Goal: Task Accomplishment & Management: Complete application form

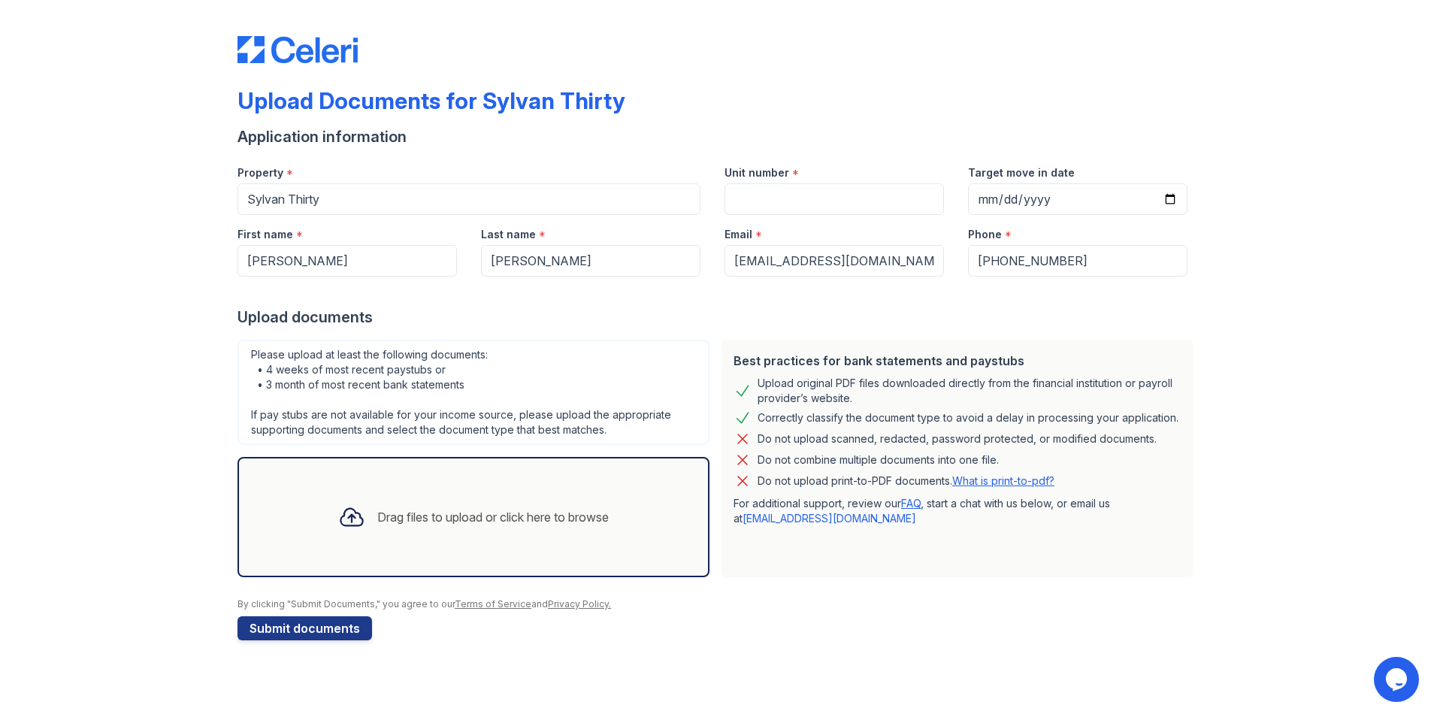
click at [470, 501] on div "Drag files to upload or click here to browse" at bounding box center [473, 517] width 295 height 51
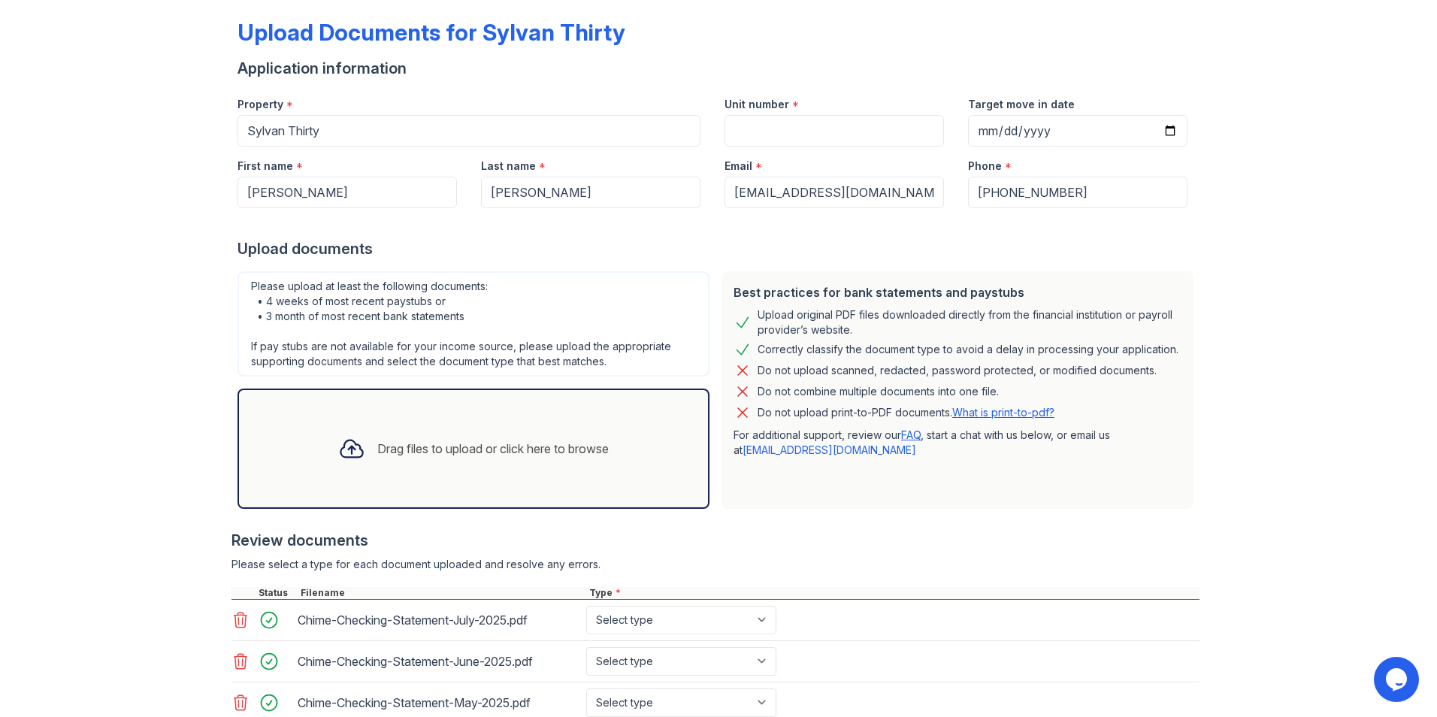
scroll to position [177, 0]
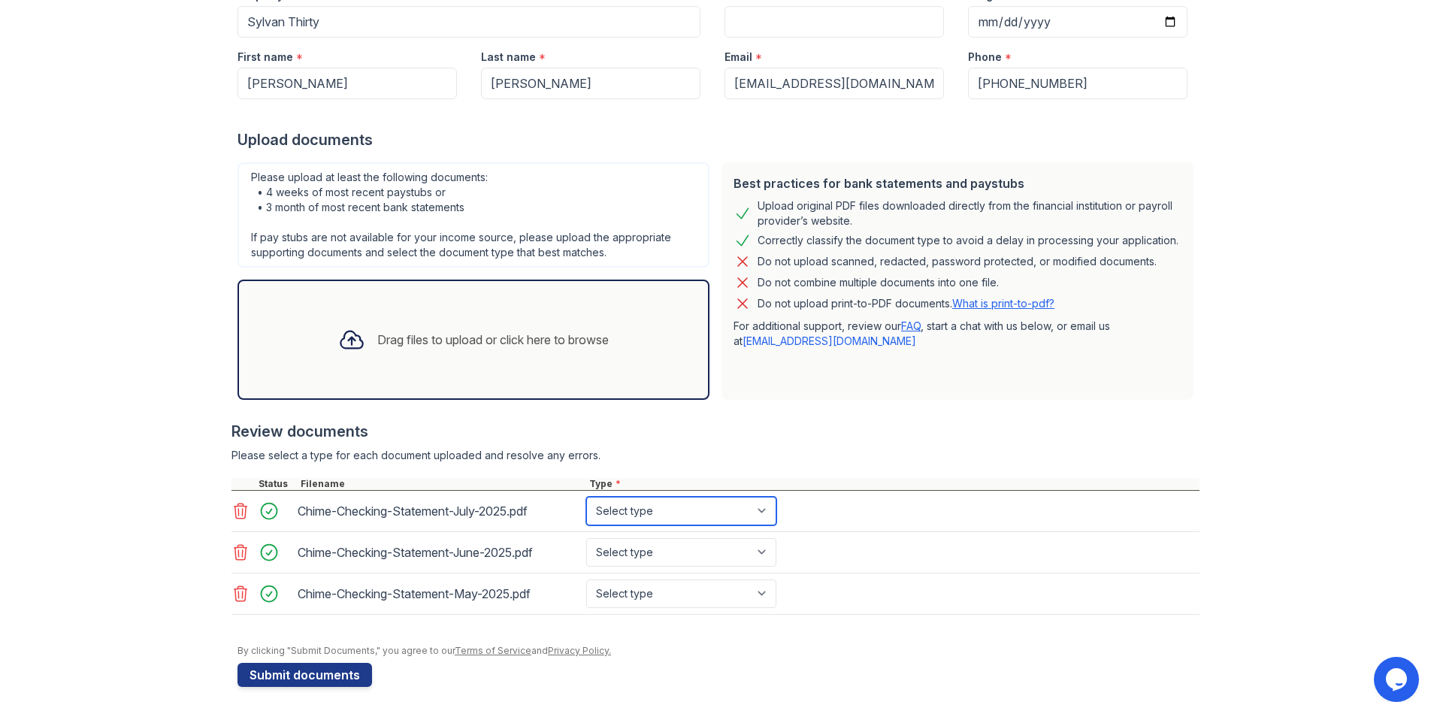
click at [725, 508] on select "Select type Paystub Bank Statement Offer Letter Tax Documents Benefit Award Let…" at bounding box center [681, 511] width 190 height 29
select select "bank_statement"
click at [586, 497] on select "Select type Paystub Bank Statement Offer Letter Tax Documents Benefit Award Let…" at bounding box center [681, 511] width 190 height 29
click at [704, 552] on select "Select type Paystub Bank Statement Offer Letter Tax Documents Benefit Award Let…" at bounding box center [681, 552] width 190 height 29
select select "bank_statement"
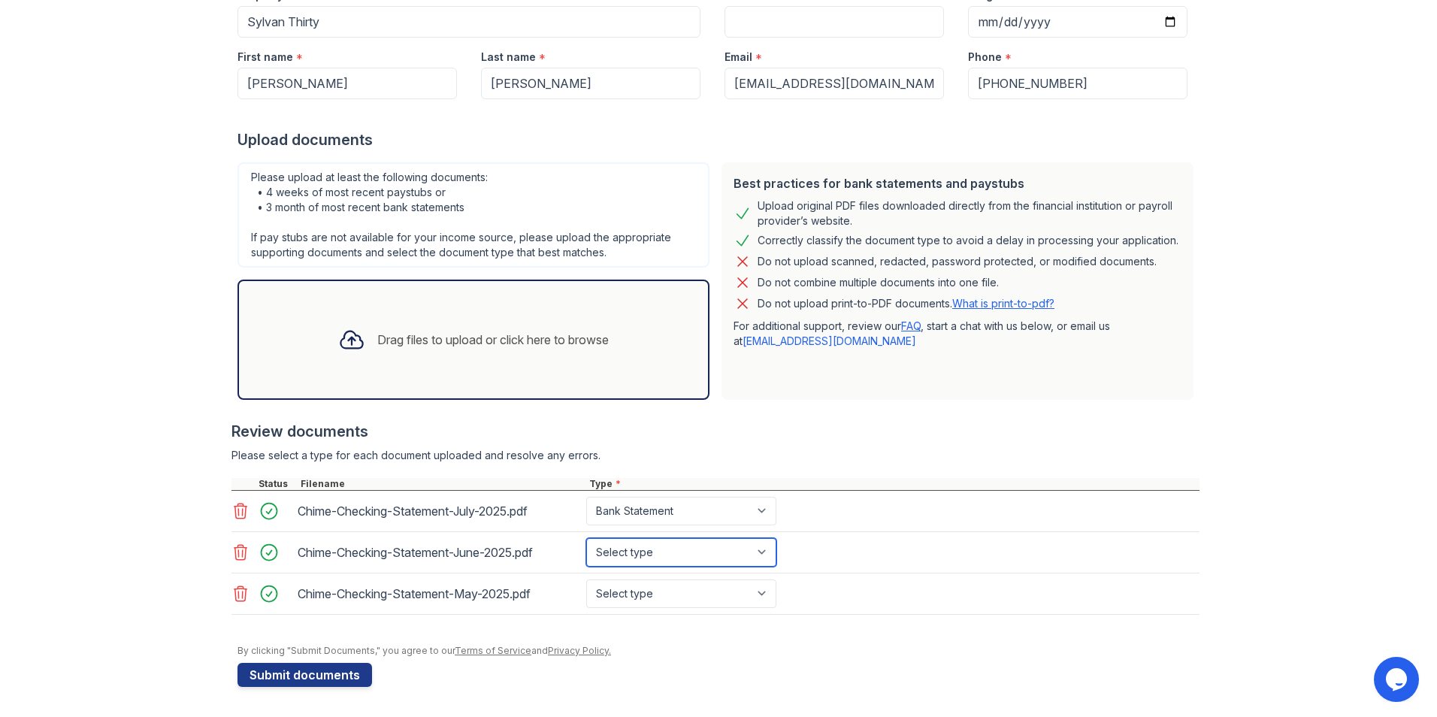
click at [586, 538] on select "Select type Paystub Bank Statement Offer Letter Tax Documents Benefit Award Let…" at bounding box center [681, 552] width 190 height 29
click at [675, 595] on select "Select type Paystub Bank Statement Offer Letter Tax Documents Benefit Award Let…" at bounding box center [681, 594] width 190 height 29
select select "bank_statement"
click at [586, 580] on select "Select type Paystub Bank Statement Offer Letter Tax Documents Benefit Award Let…" at bounding box center [681, 594] width 190 height 29
click at [307, 674] on button "Submit documents" at bounding box center [305, 675] width 135 height 24
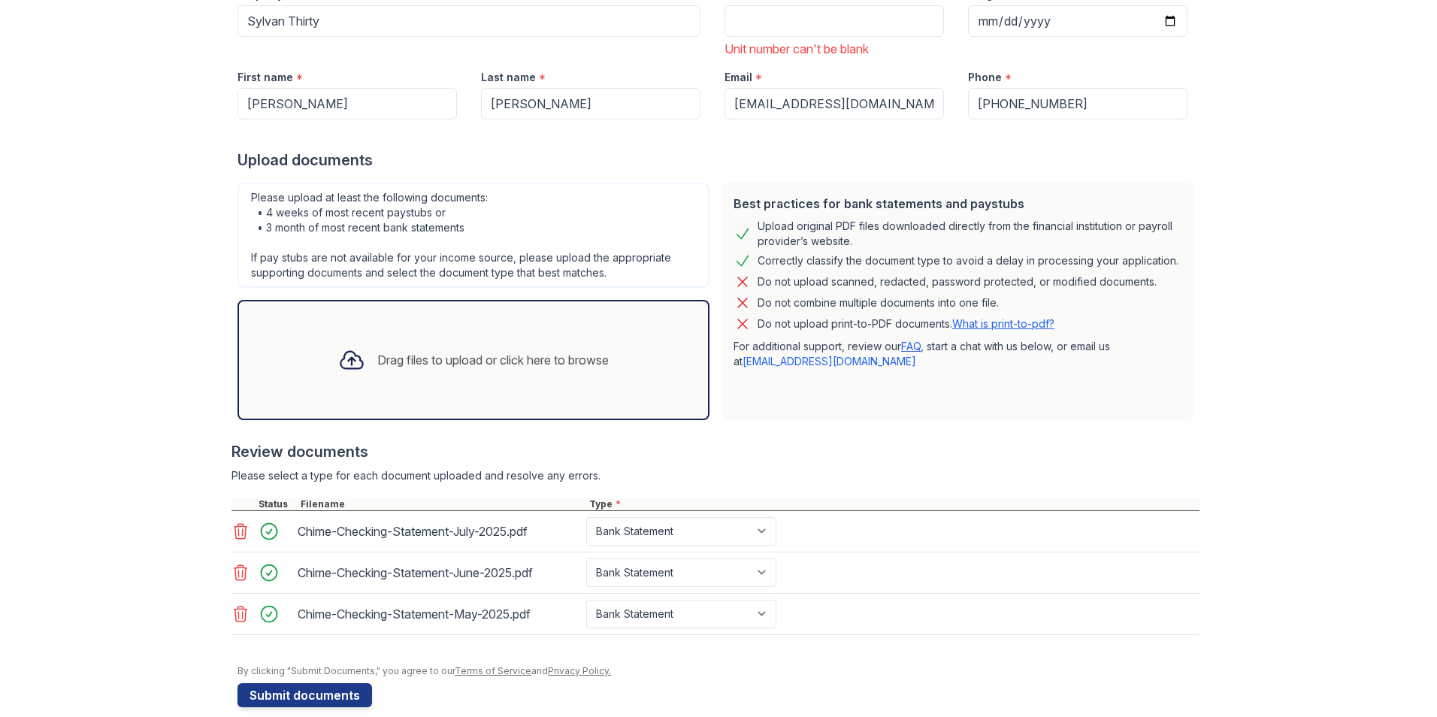
scroll to position [241, 0]
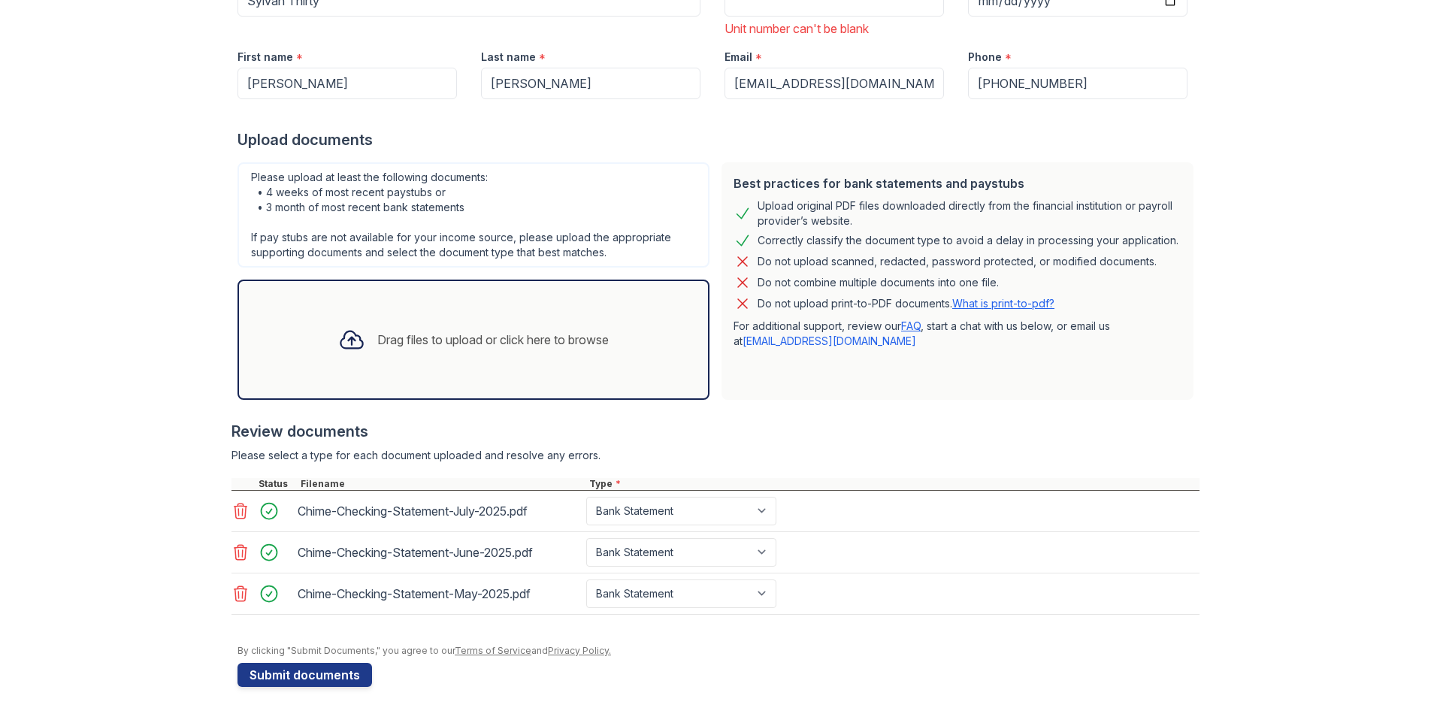
click at [239, 515] on icon at bounding box center [241, 511] width 18 height 18
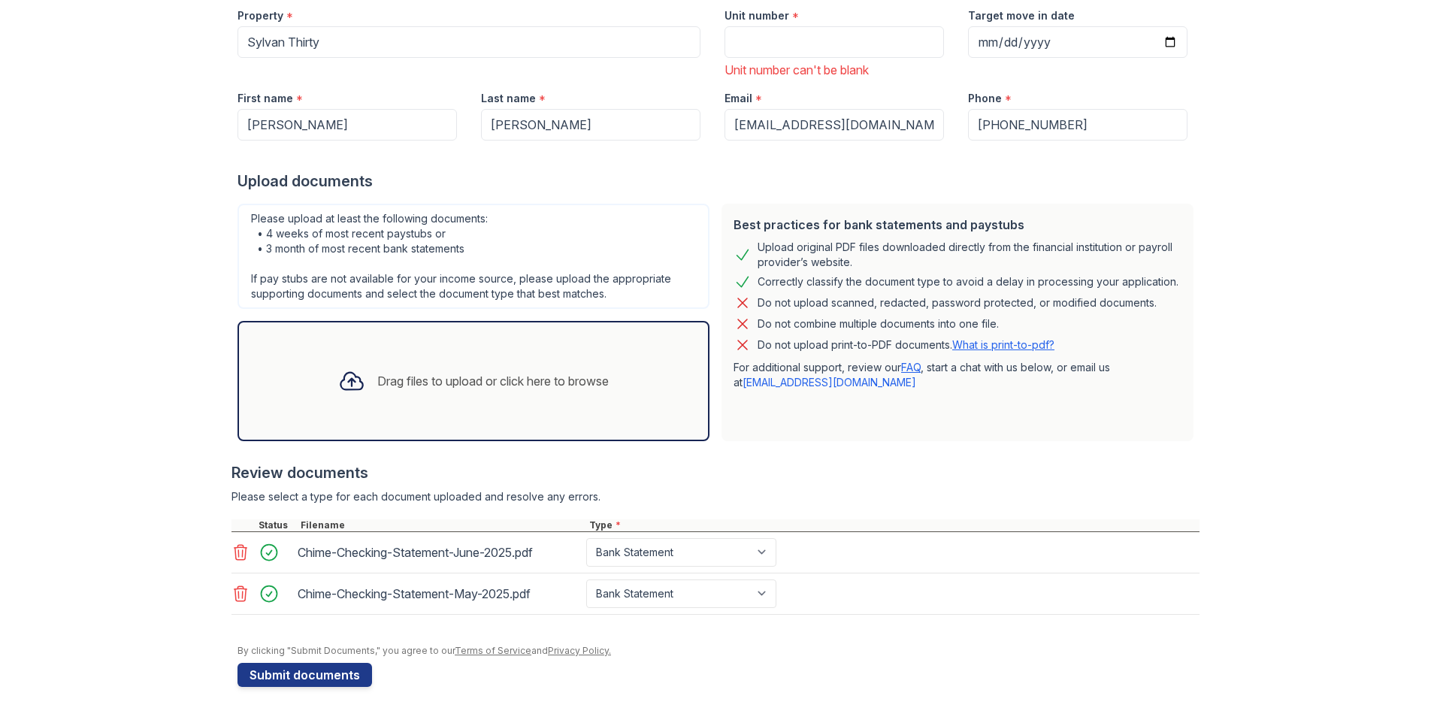
click at [234, 542] on div at bounding box center [242, 552] width 21 height 21
click at [235, 555] on icon at bounding box center [241, 552] width 13 height 15
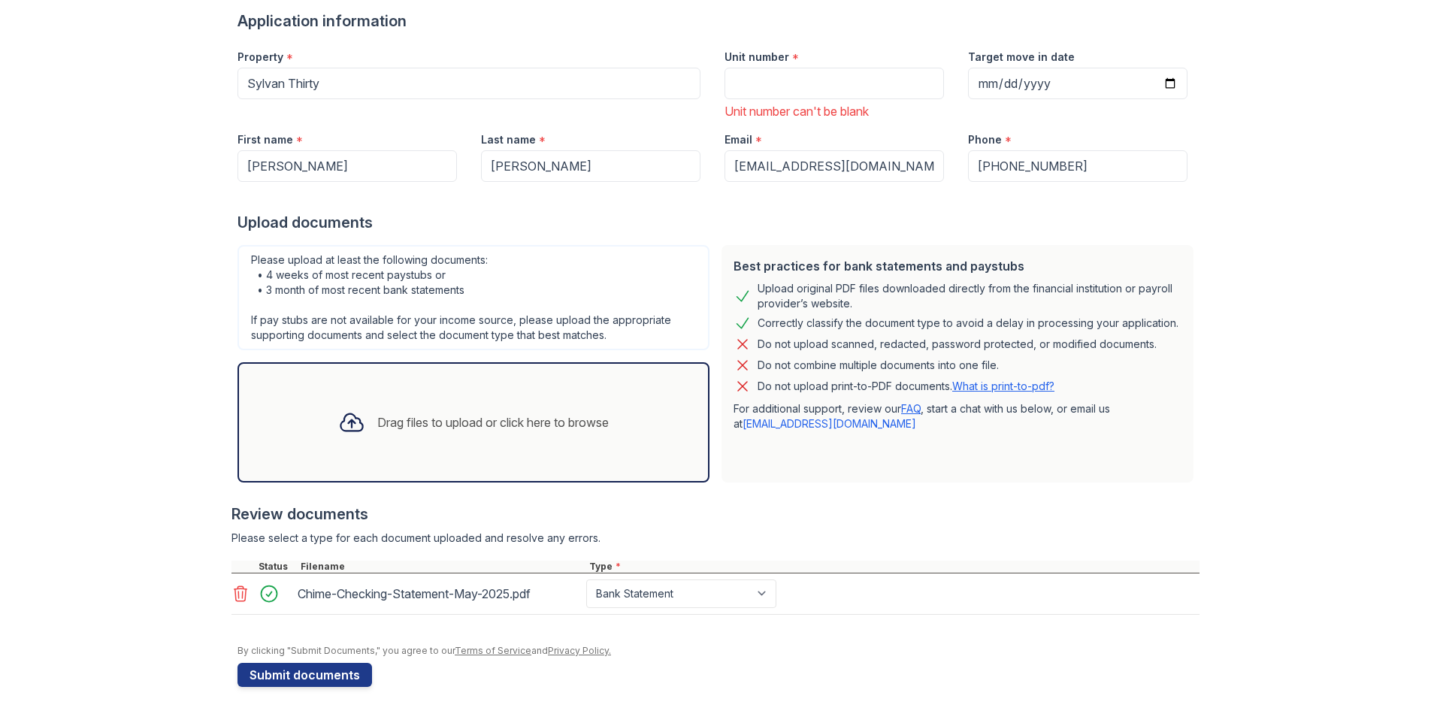
click at [232, 593] on icon at bounding box center [241, 594] width 18 height 18
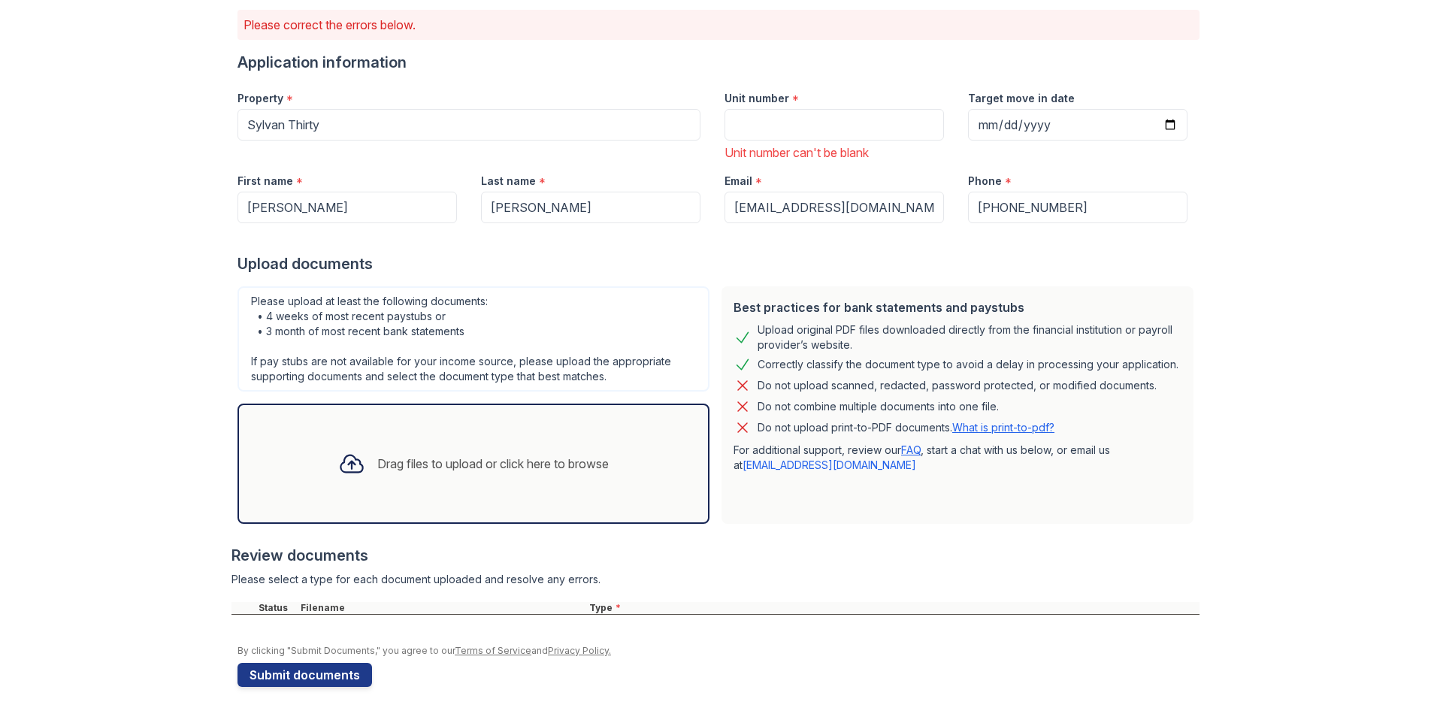
scroll to position [117, 0]
click at [828, 123] on input "Unit number" at bounding box center [834, 125] width 219 height 32
click at [767, 132] on input "Unit number" at bounding box center [834, 125] width 219 height 32
type input "433"
click at [297, 672] on button "Submit documents" at bounding box center [305, 675] width 135 height 24
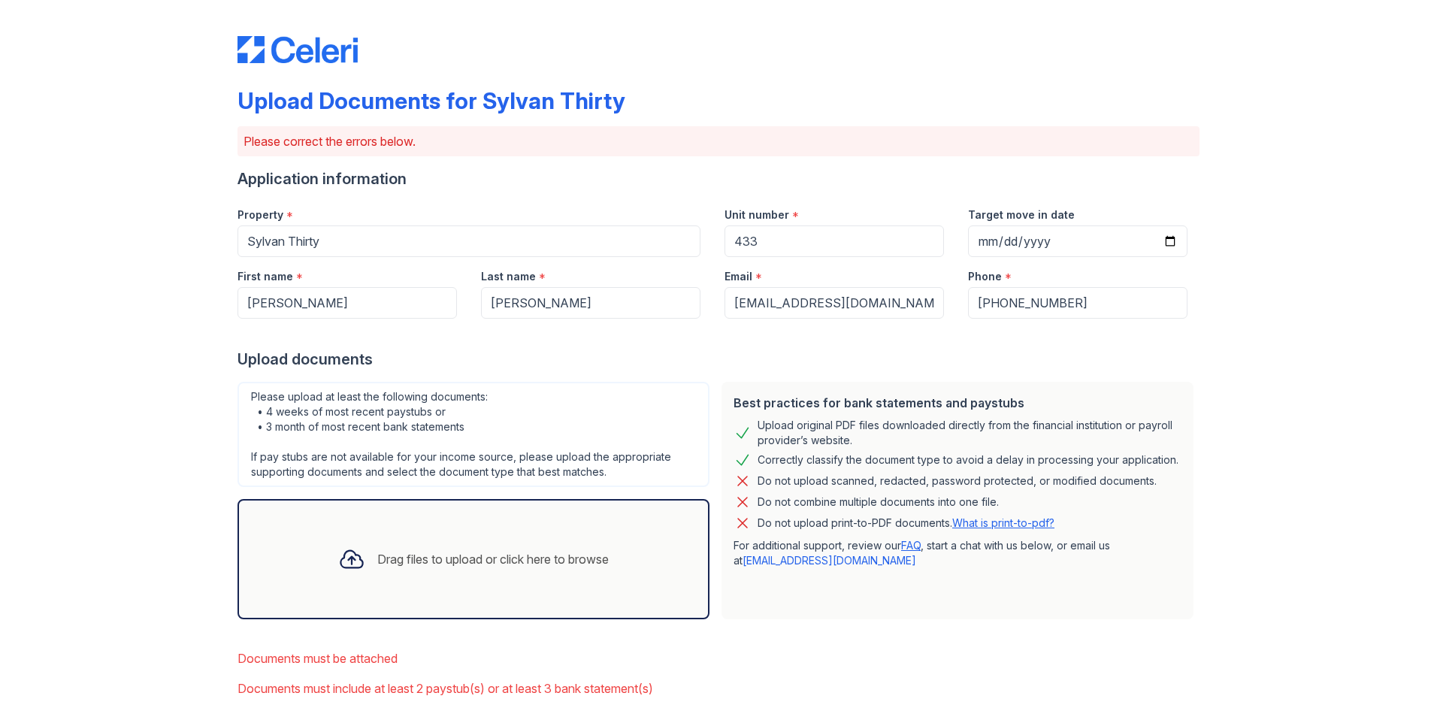
scroll to position [74, 0]
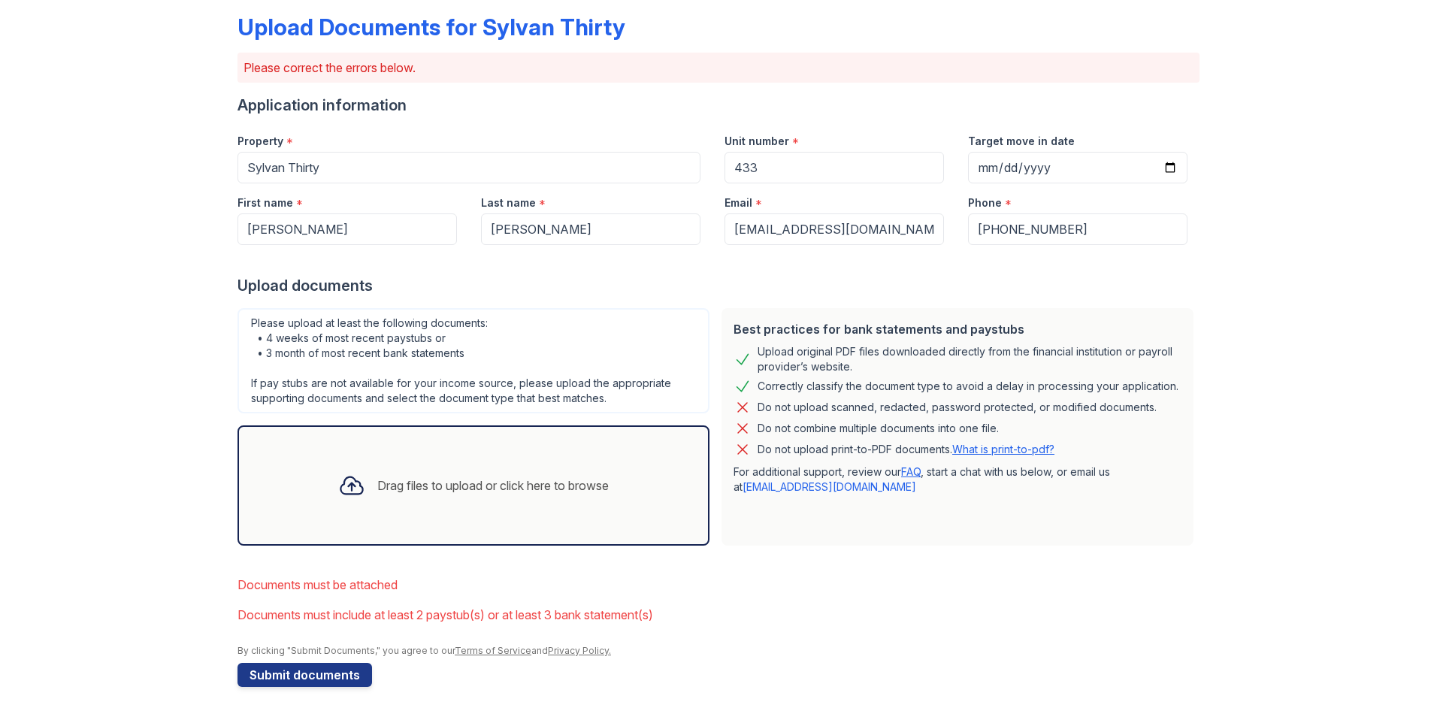
click at [367, 495] on div "Drag files to upload or click here to browse" at bounding box center [473, 485] width 295 height 51
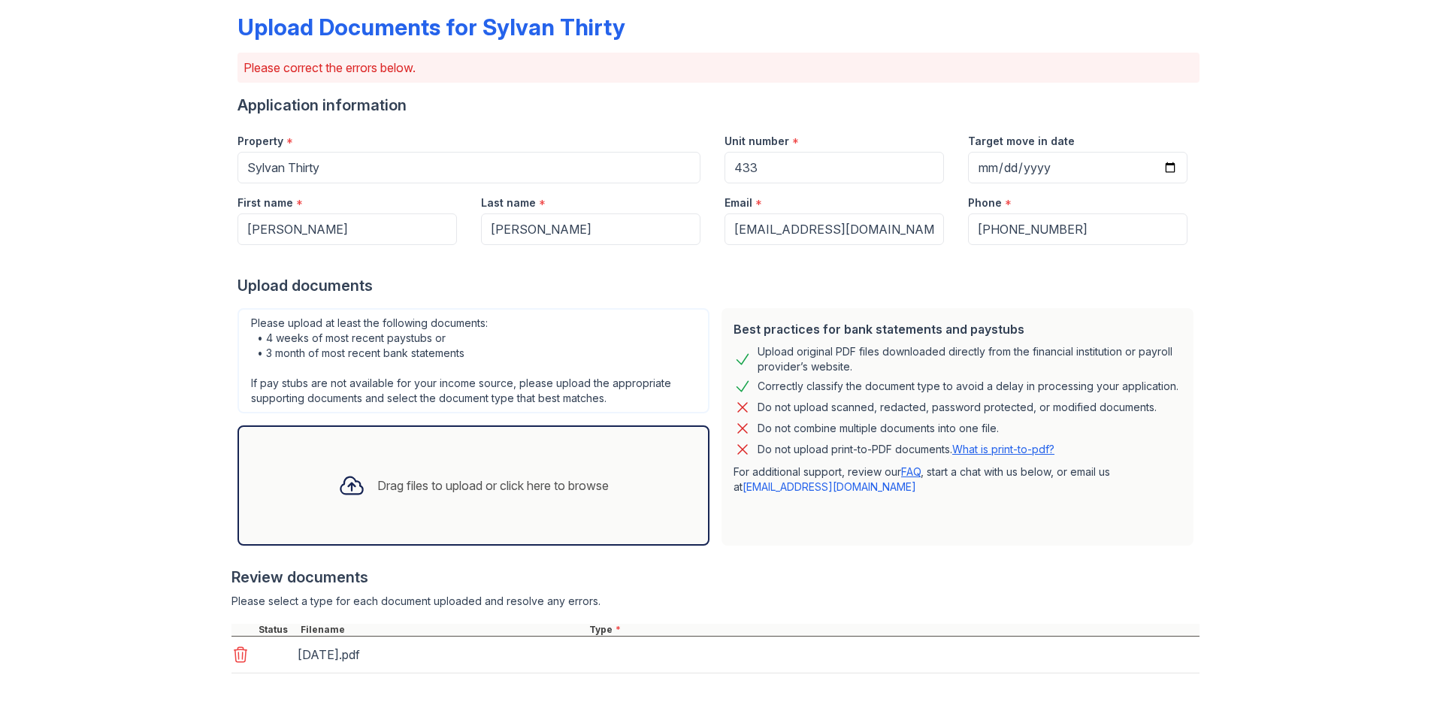
scroll to position [210, 0]
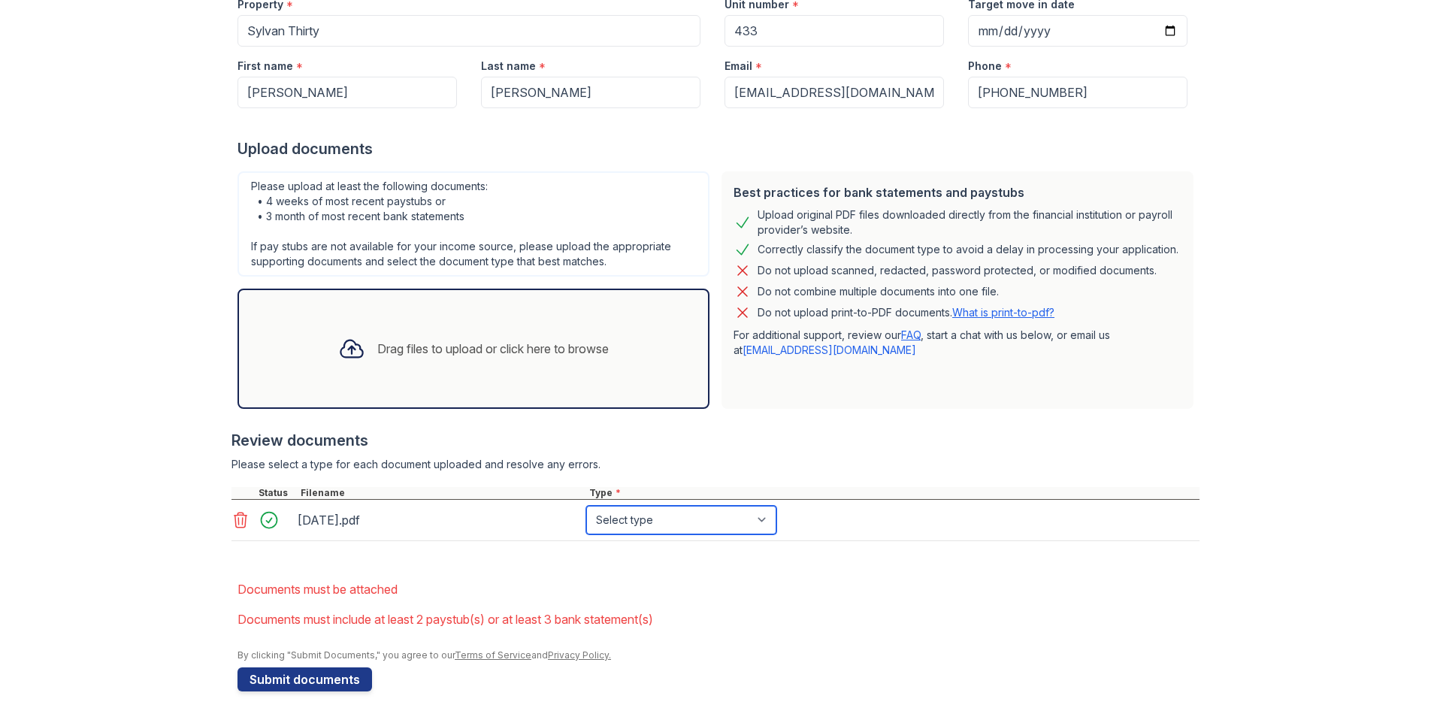
click at [637, 519] on select "Select type Paystub Bank Statement Offer Letter Tax Documents Benefit Award Let…" at bounding box center [681, 520] width 190 height 29
select select "bank_statement"
click at [586, 506] on select "Select type Paystub Bank Statement Offer Letter Tax Documents Benefit Award Let…" at bounding box center [681, 520] width 190 height 29
click at [477, 353] on div "Drag files to upload or click here to browse" at bounding box center [493, 349] width 232 height 18
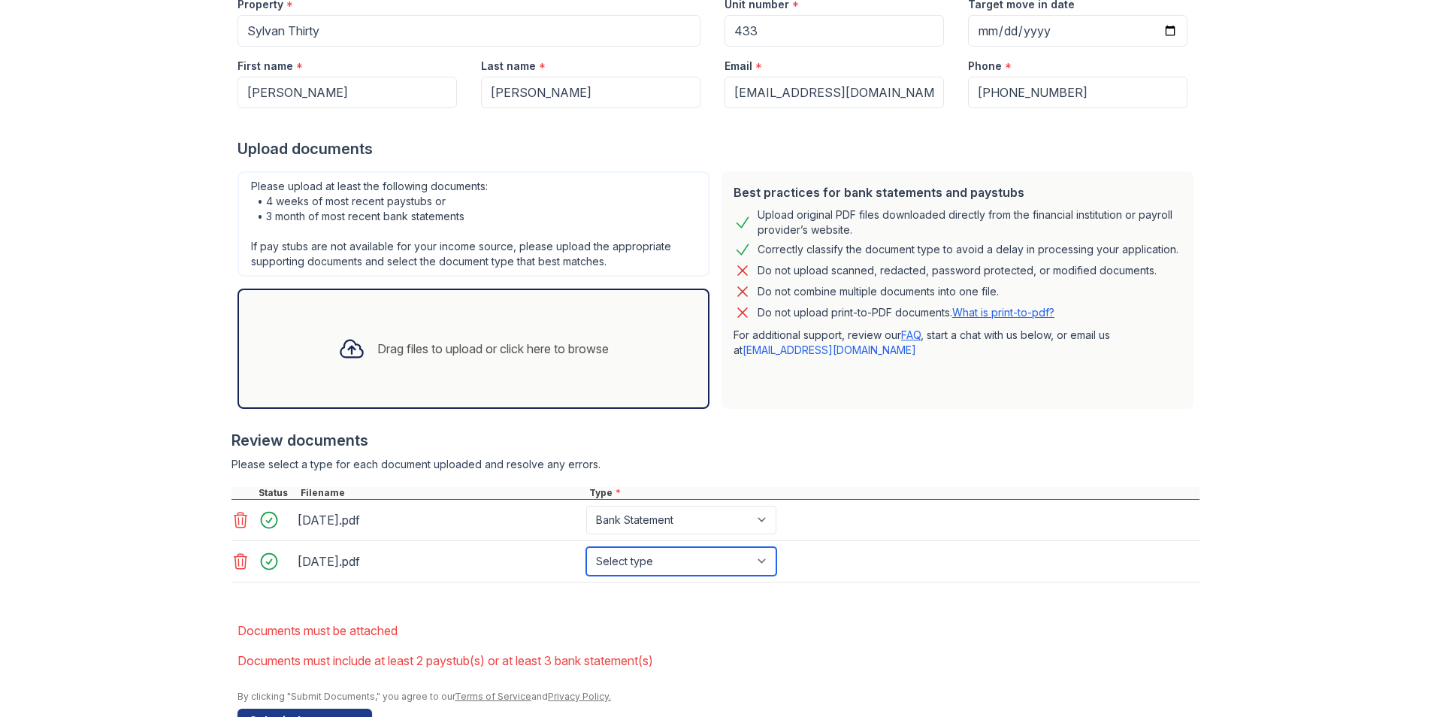
click at [661, 561] on select "Select type Paystub Bank Statement Offer Letter Tax Documents Benefit Award Let…" at bounding box center [681, 561] width 190 height 29
select select "bank_statement"
click at [586, 547] on select "Select type Paystub Bank Statement Offer Letter Tax Documents Benefit Award Let…" at bounding box center [681, 561] width 190 height 29
click at [495, 343] on div "Drag files to upload or click here to browse" at bounding box center [493, 349] width 232 height 18
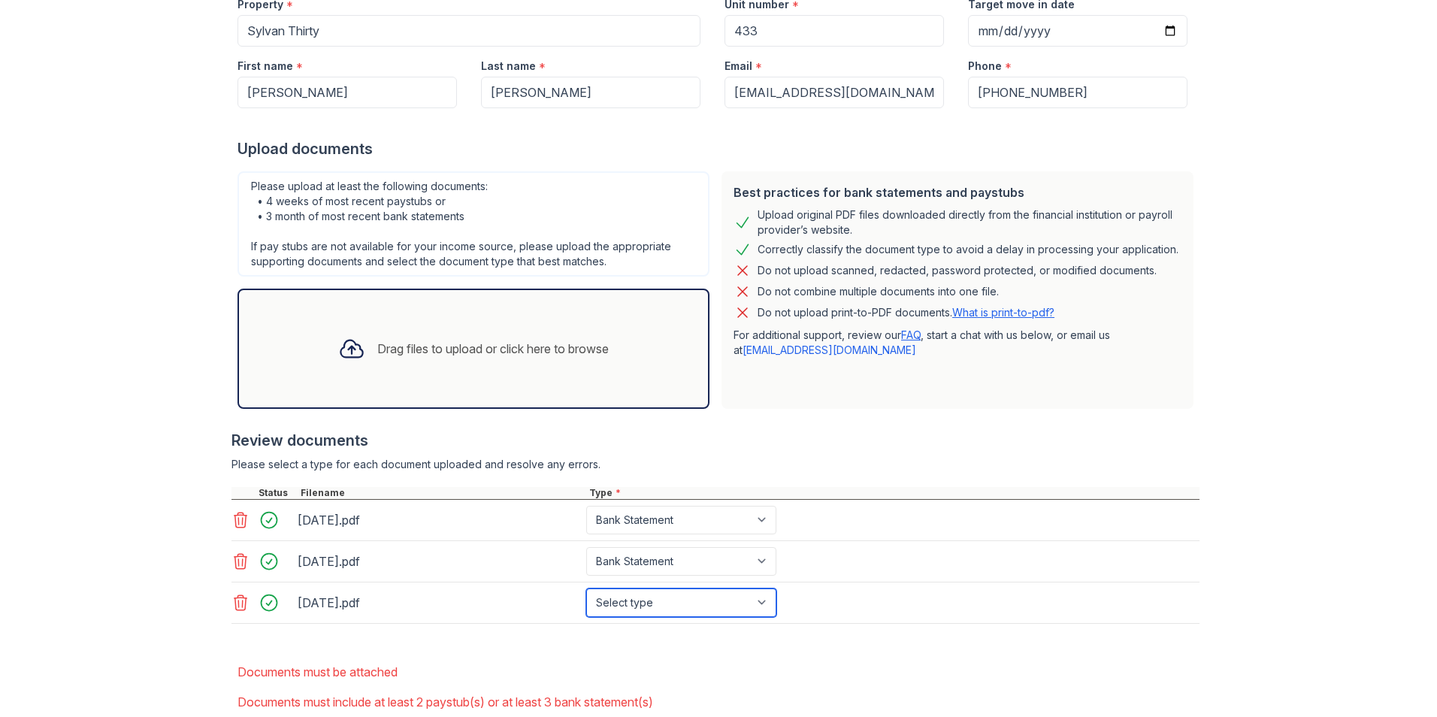
click at [705, 608] on select "Select type Paystub Bank Statement Offer Letter Tax Documents Benefit Award Let…" at bounding box center [681, 603] width 190 height 29
select select "bank_statement"
click at [586, 589] on select "Select type Paystub Bank Statement Offer Letter Tax Documents Benefit Award Let…" at bounding box center [681, 603] width 190 height 29
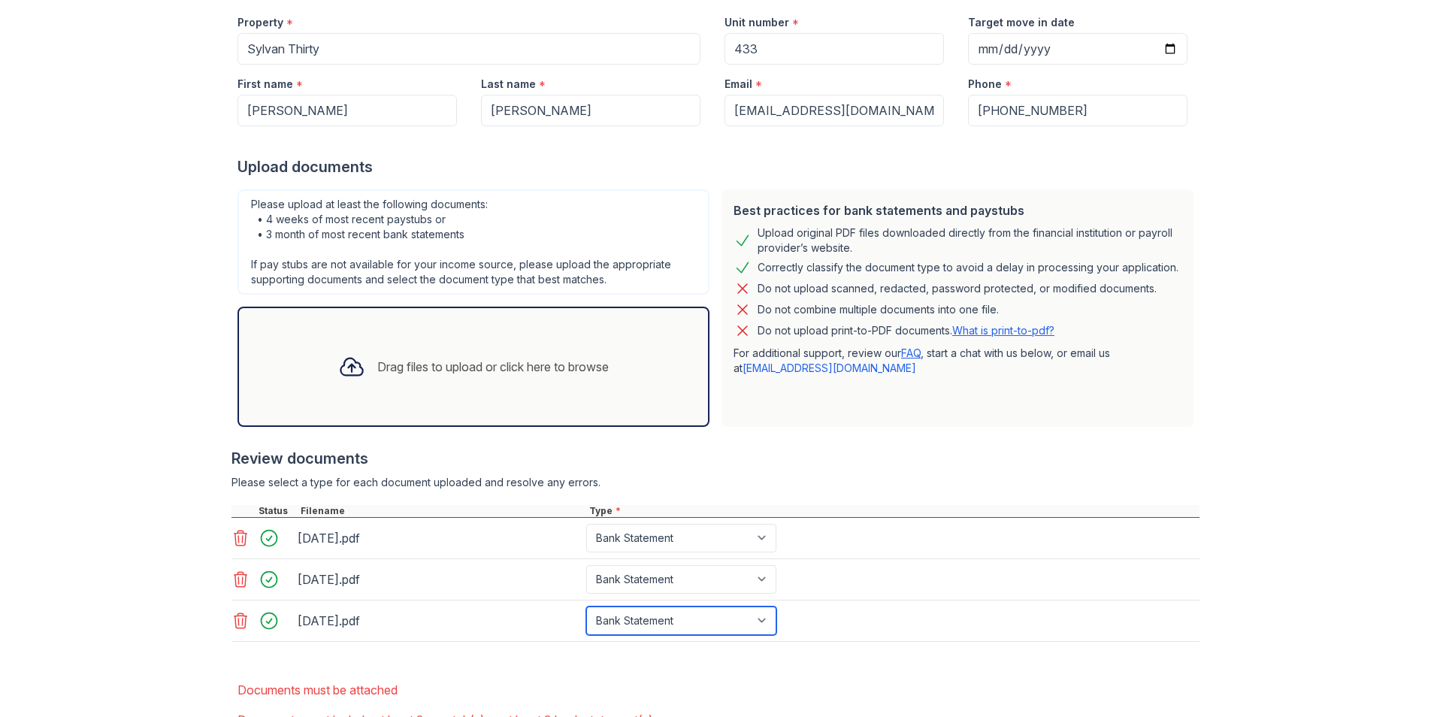
scroll to position [298, 0]
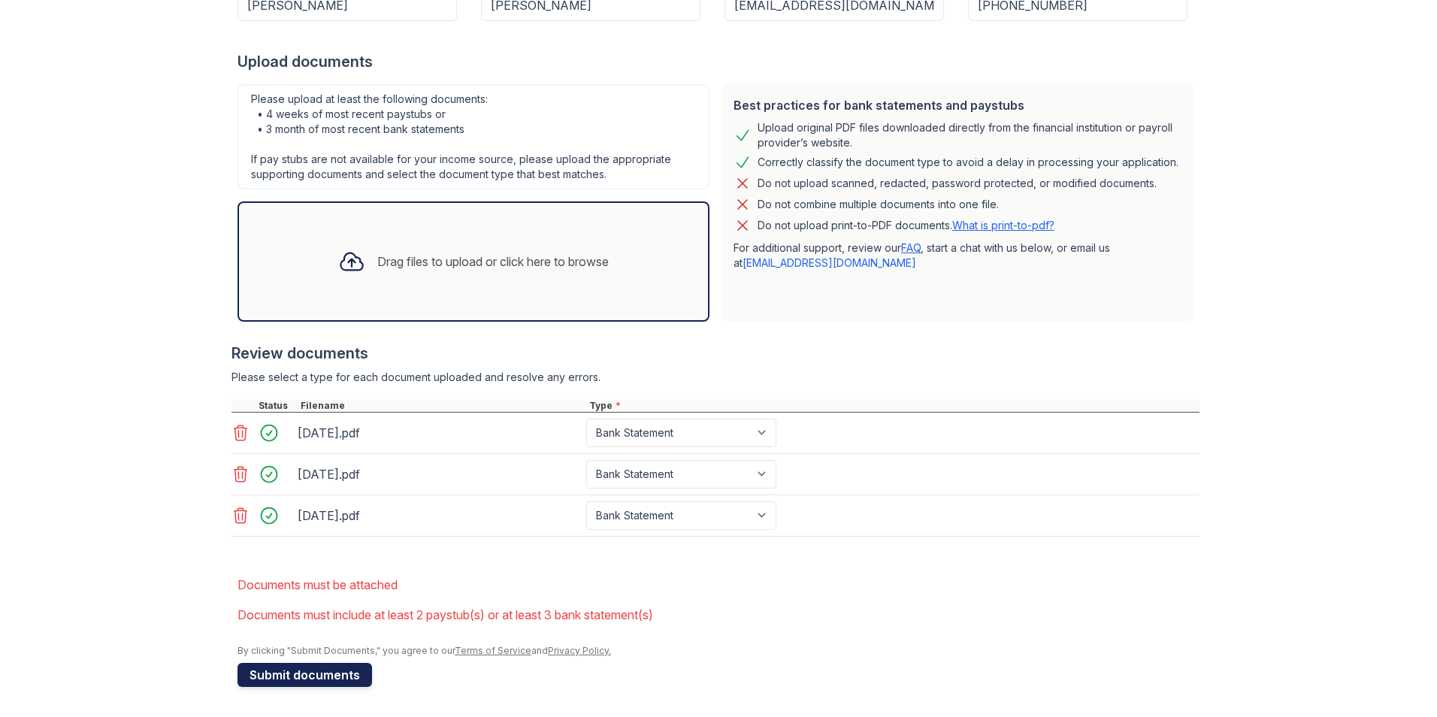
click at [303, 679] on button "Submit documents" at bounding box center [305, 675] width 135 height 24
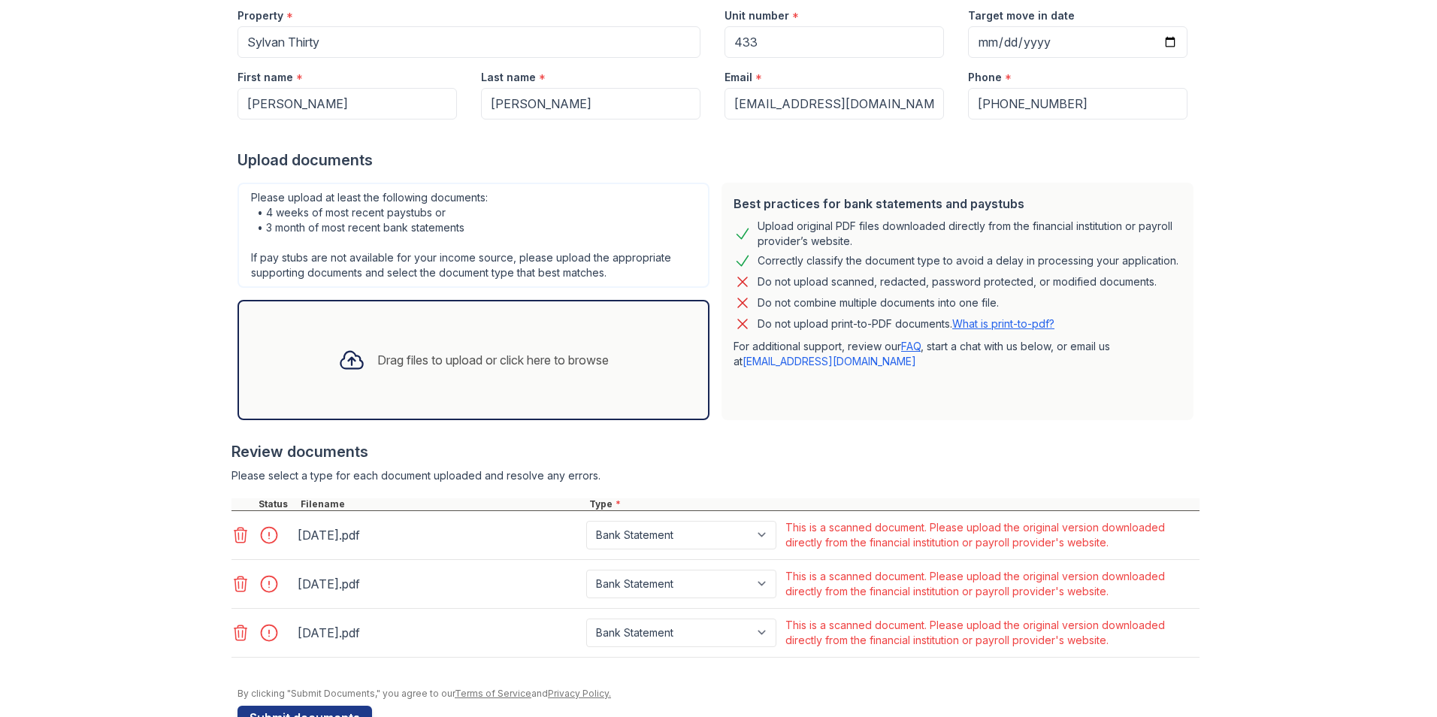
scroll to position [225, 0]
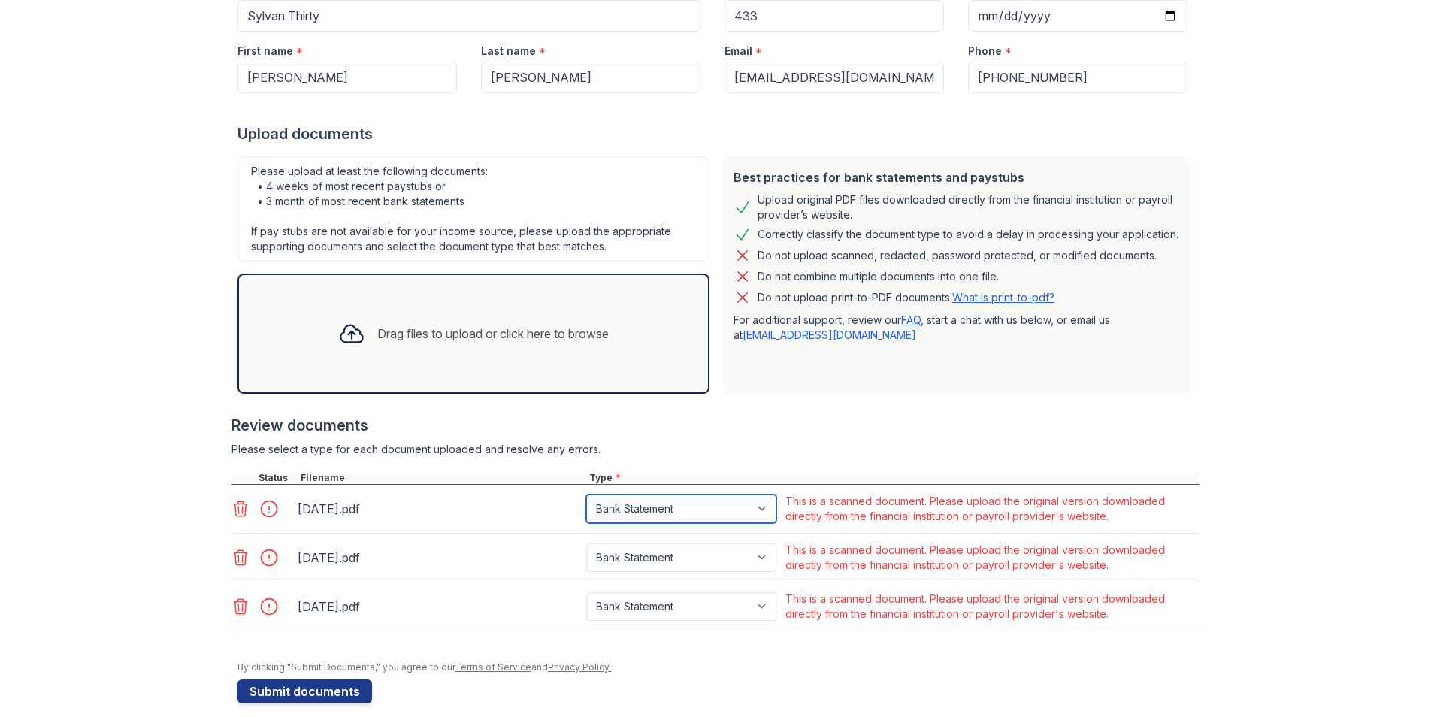
click at [634, 505] on select "Paystub Bank Statement Offer Letter Tax Documents Benefit Award Letter Investme…" at bounding box center [681, 509] width 190 height 29
click at [234, 510] on icon at bounding box center [241, 509] width 18 height 18
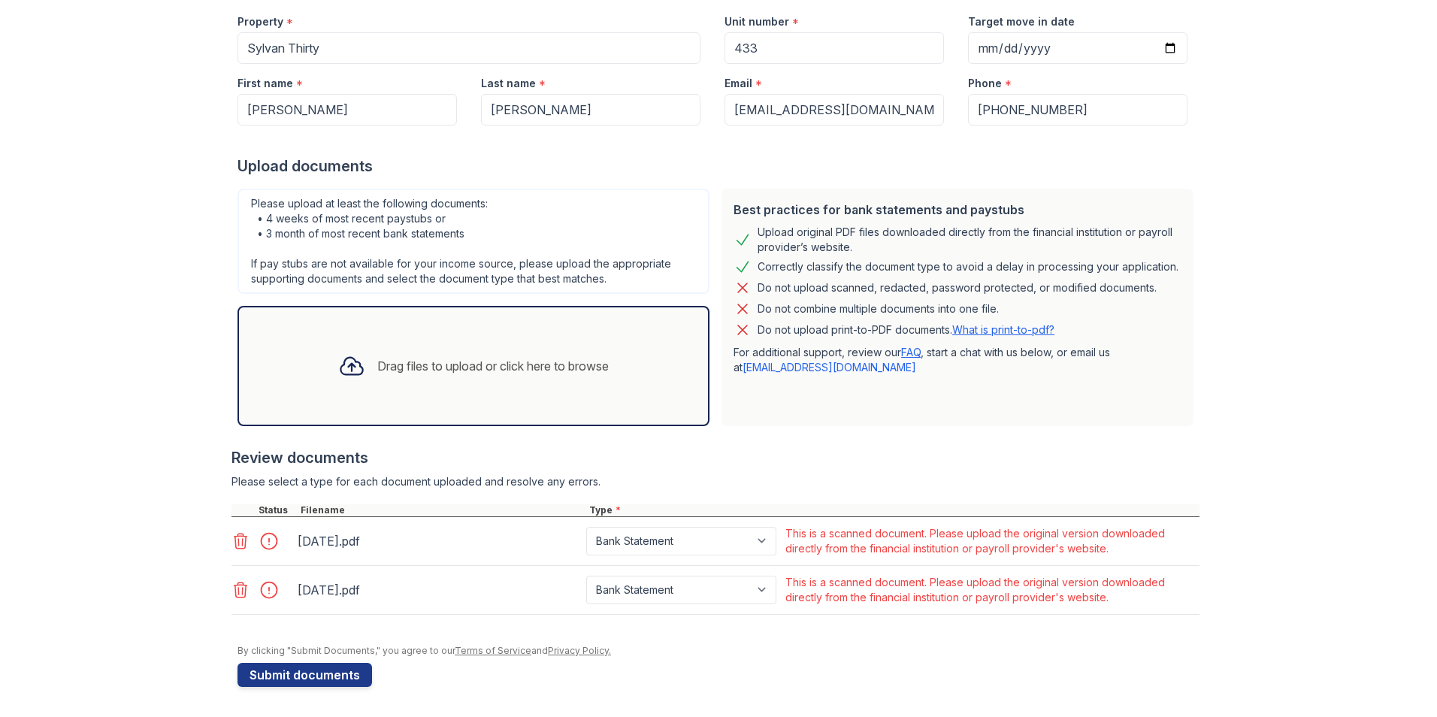
click at [235, 543] on icon at bounding box center [241, 541] width 18 height 18
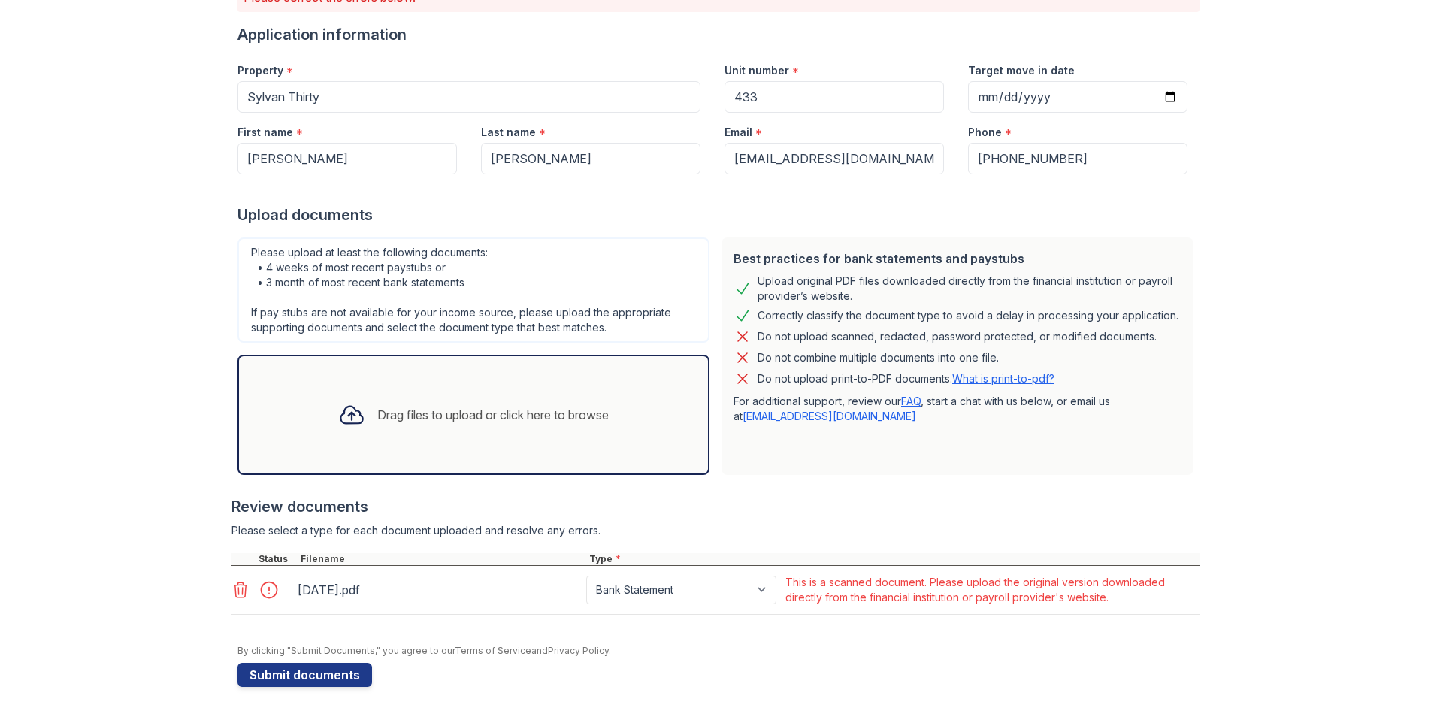
drag, startPoint x: 230, startPoint y: 595, endPoint x: 232, endPoint y: 583, distance: 11.5
click at [235, 594] on icon at bounding box center [241, 590] width 13 height 15
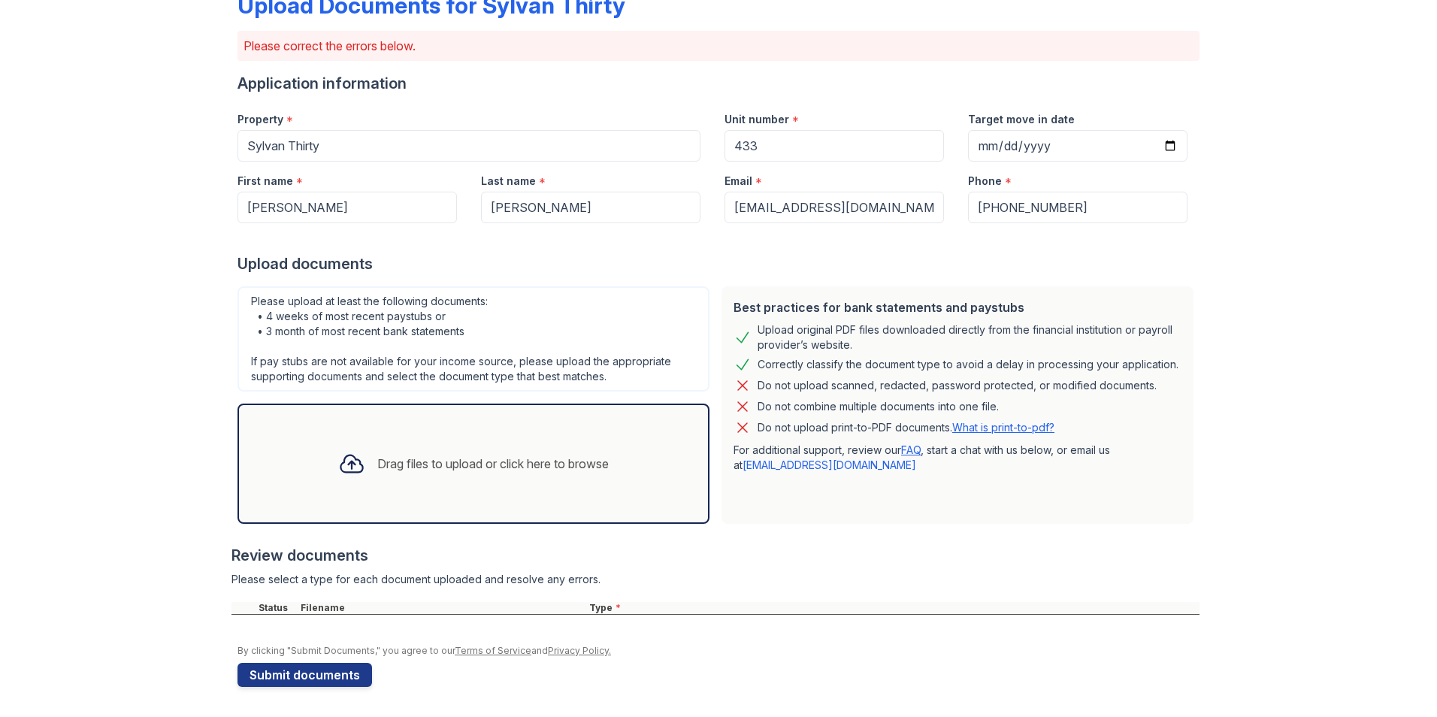
scroll to position [95, 0]
click at [379, 464] on div "Drag files to upload or click here to browse" at bounding box center [493, 464] width 232 height 18
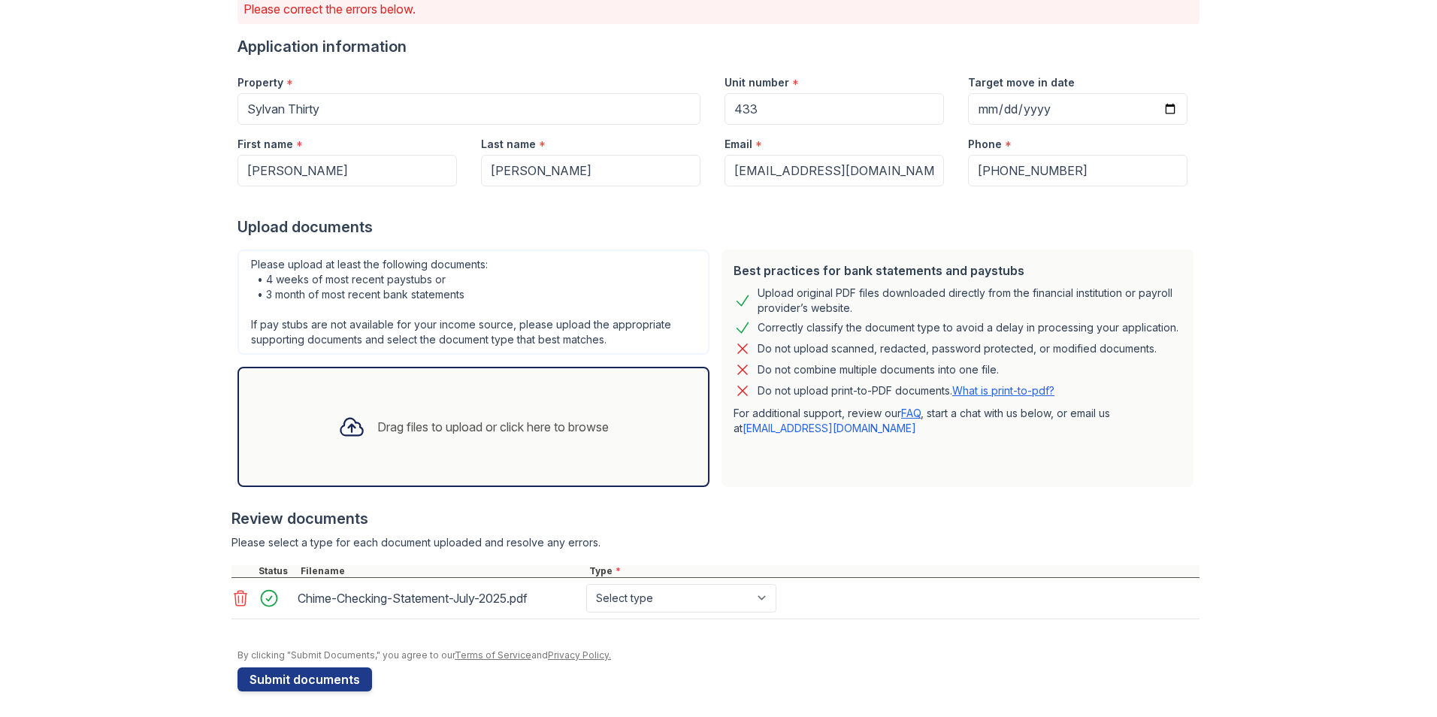
scroll to position [137, 0]
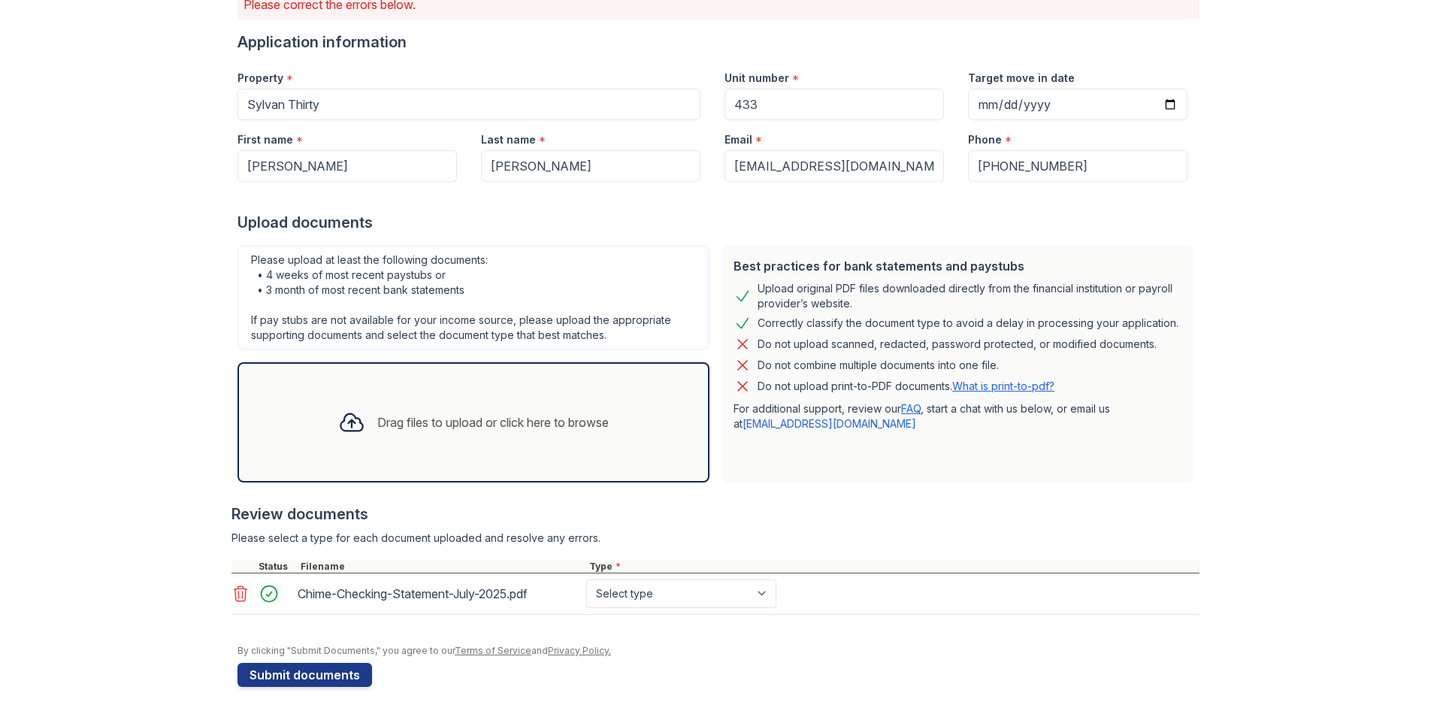
click at [423, 429] on div "Drag files to upload or click here to browse" at bounding box center [493, 422] width 232 height 18
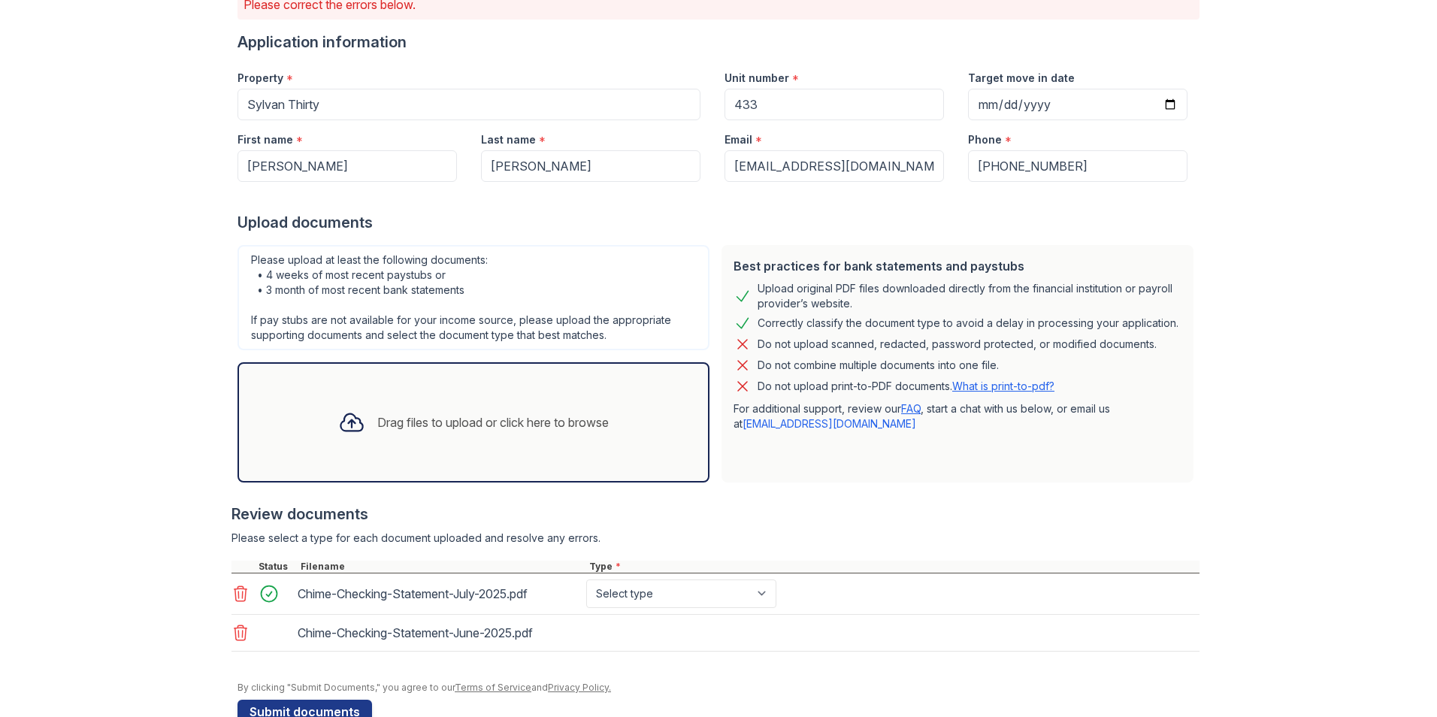
scroll to position [144, 0]
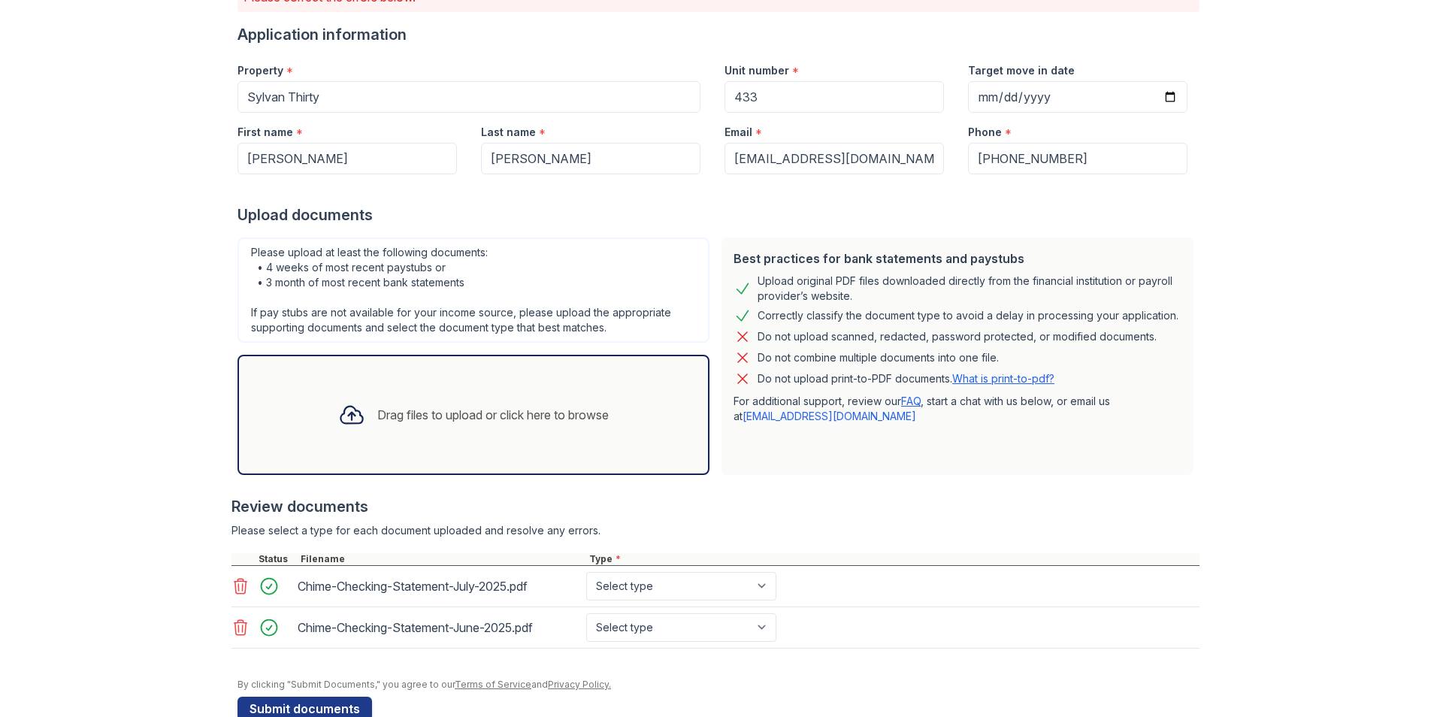
click at [392, 402] on div "Drag files to upload or click here to browse" at bounding box center [473, 414] width 295 height 51
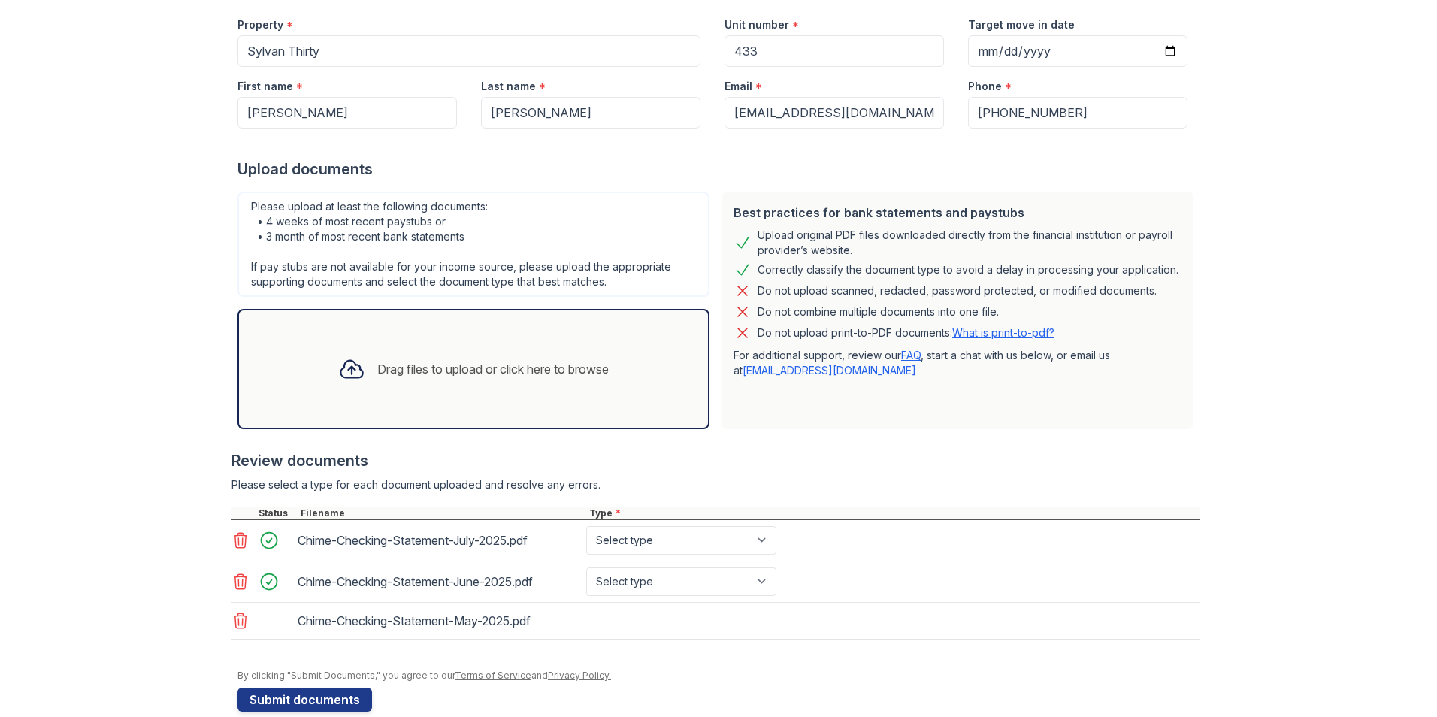
scroll to position [215, 0]
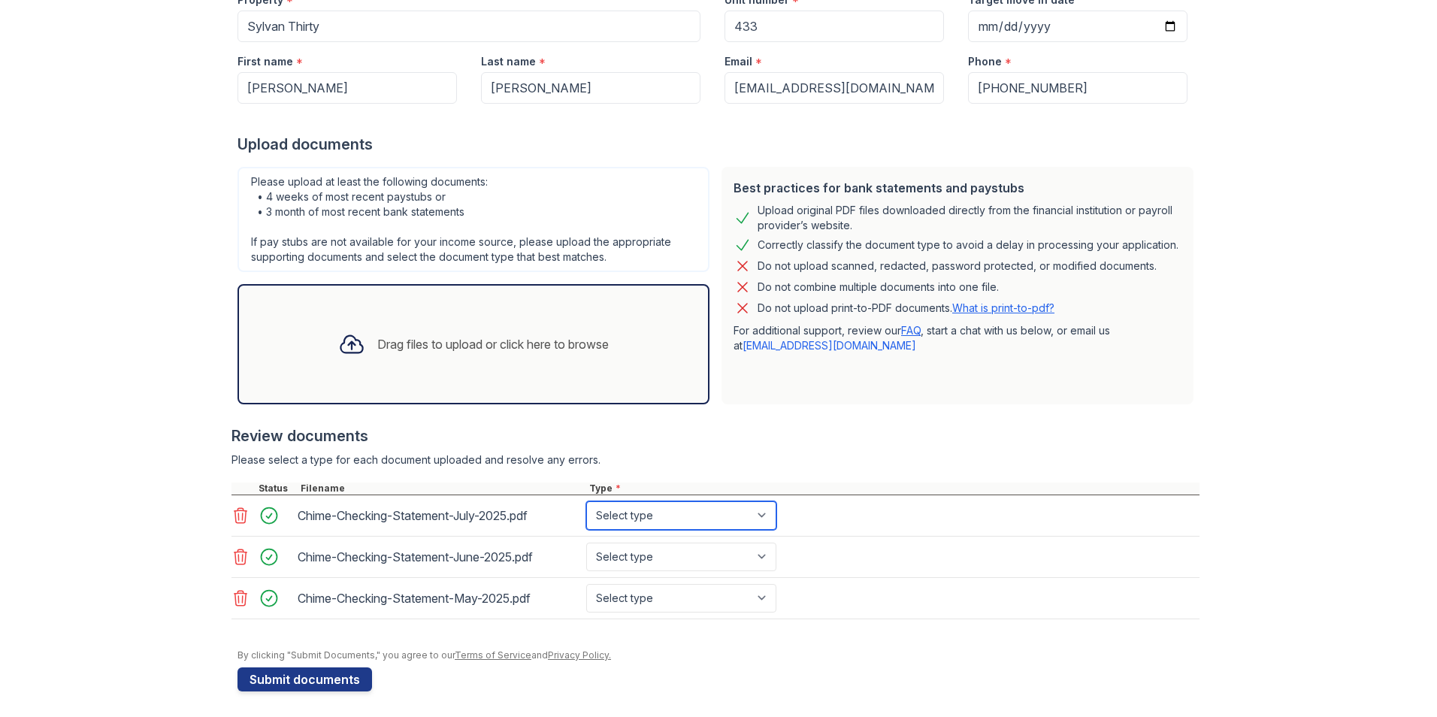
click at [658, 510] on select "Select type Paystub Bank Statement Offer Letter Tax Documents Benefit Award Let…" at bounding box center [681, 515] width 190 height 29
select select "bank_statement"
click at [586, 501] on select "Select type Paystub Bank Statement Offer Letter Tax Documents Benefit Award Let…" at bounding box center [681, 515] width 190 height 29
click at [652, 555] on select "Select type Paystub Bank Statement Offer Letter Tax Documents Benefit Award Let…" at bounding box center [681, 557] width 190 height 29
select select "bank_statement"
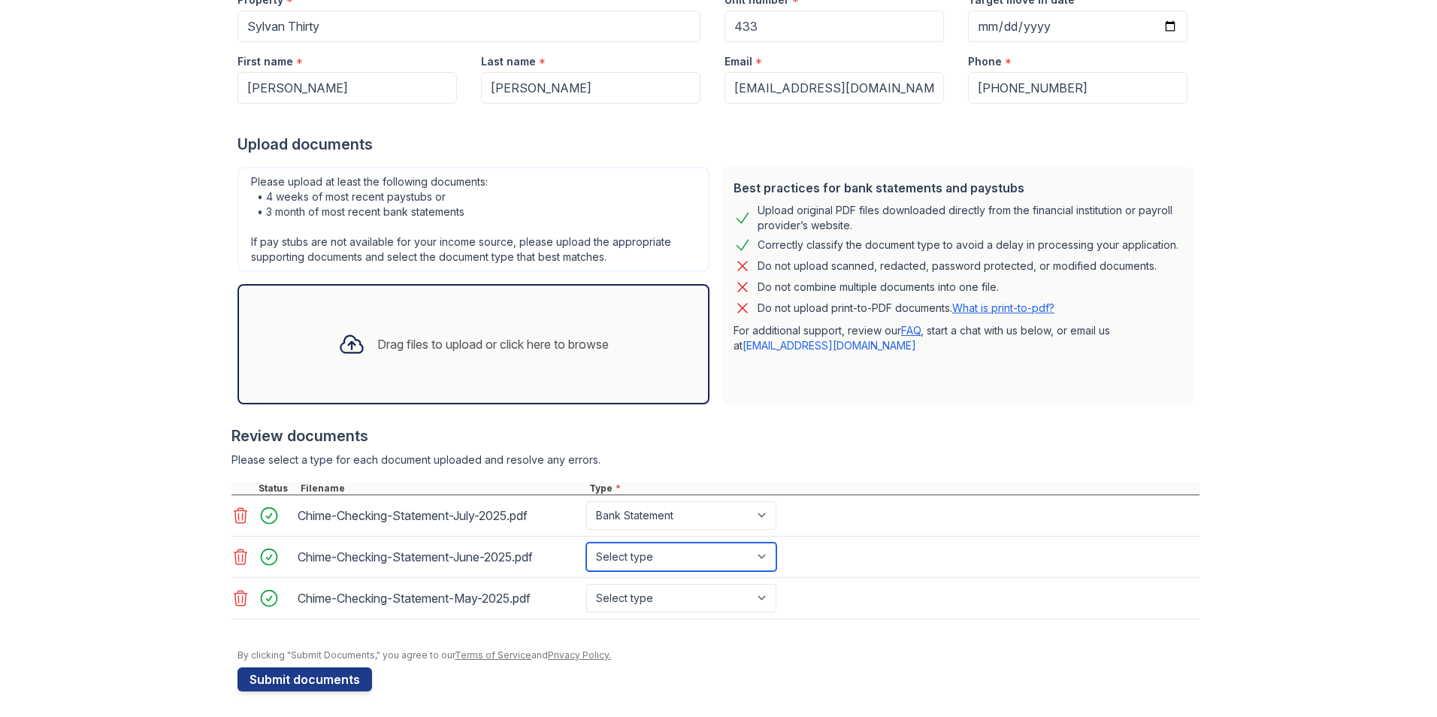
click at [586, 543] on select "Select type Paystub Bank Statement Offer Letter Tax Documents Benefit Award Let…" at bounding box center [681, 557] width 190 height 29
click at [655, 598] on select "Select type Paystub Bank Statement Offer Letter Tax Documents Benefit Award Let…" at bounding box center [681, 598] width 190 height 29
select select "bank_statement"
click at [586, 584] on select "Select type Paystub Bank Statement Offer Letter Tax Documents Benefit Award Let…" at bounding box center [681, 598] width 190 height 29
click at [300, 686] on button "Submit documents" at bounding box center [305, 679] width 135 height 24
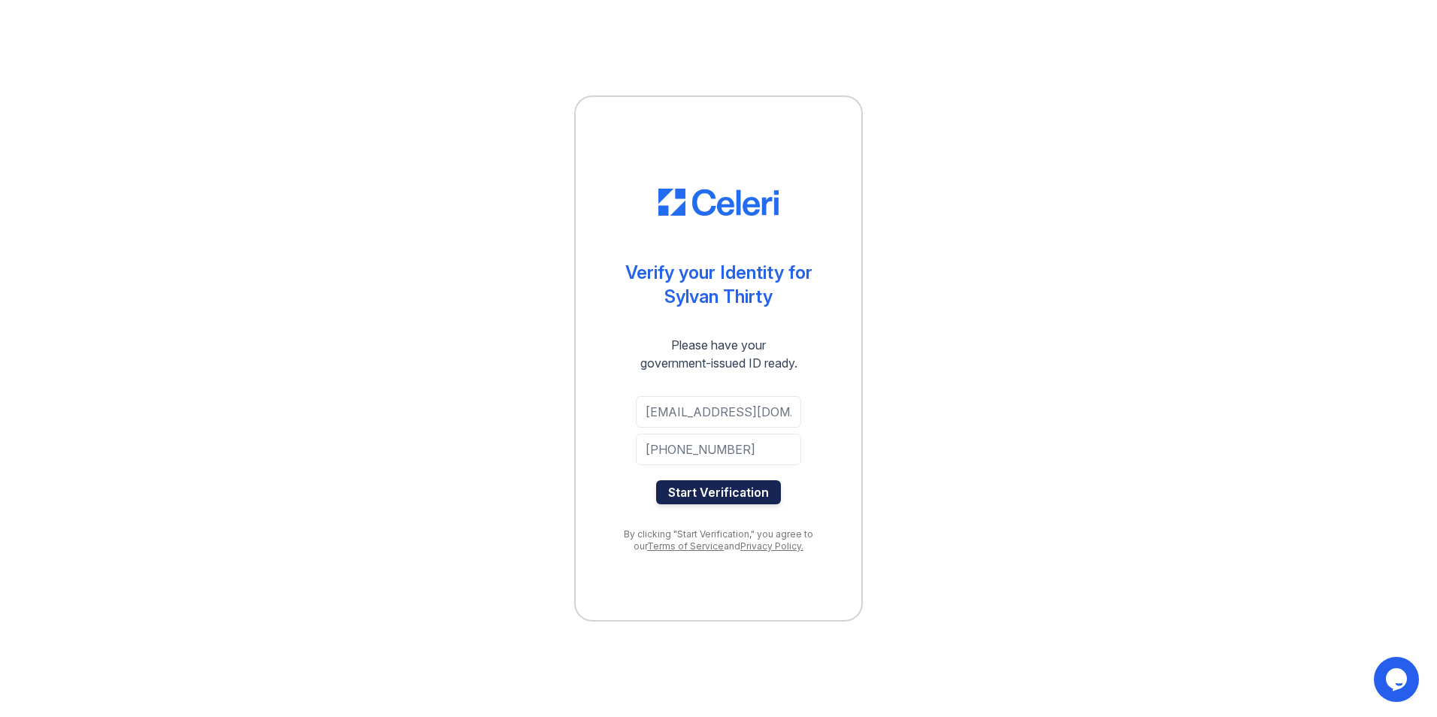
click at [715, 495] on button "Start Verification" at bounding box center [718, 492] width 125 height 24
